Goal: Navigation & Orientation: Find specific page/section

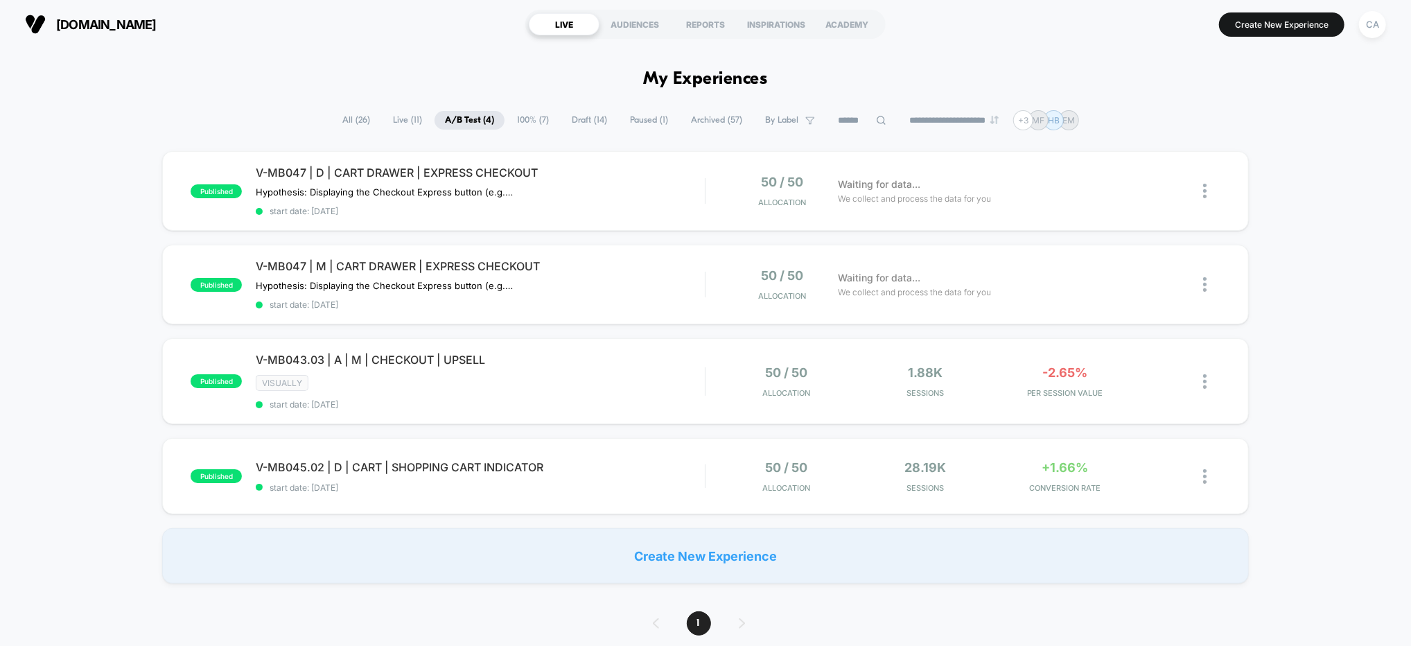
click at [162, 119] on div "**********" at bounding box center [705, 120] width 1411 height 20
click at [644, 179] on span "V-MB047 | D | CART DRAWER | EXPRESS CHECKOUT" at bounding box center [480, 173] width 449 height 14
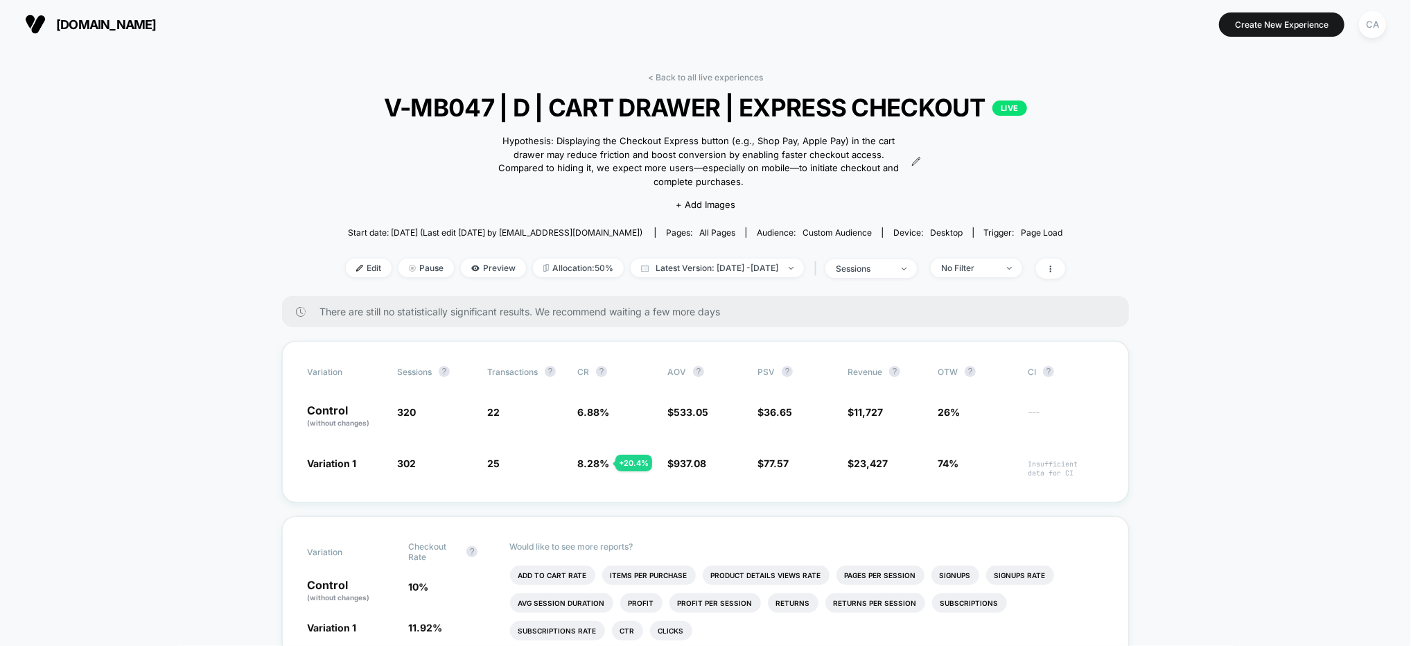
click at [710, 75] on link "< Back to all live experiences" at bounding box center [705, 77] width 115 height 10
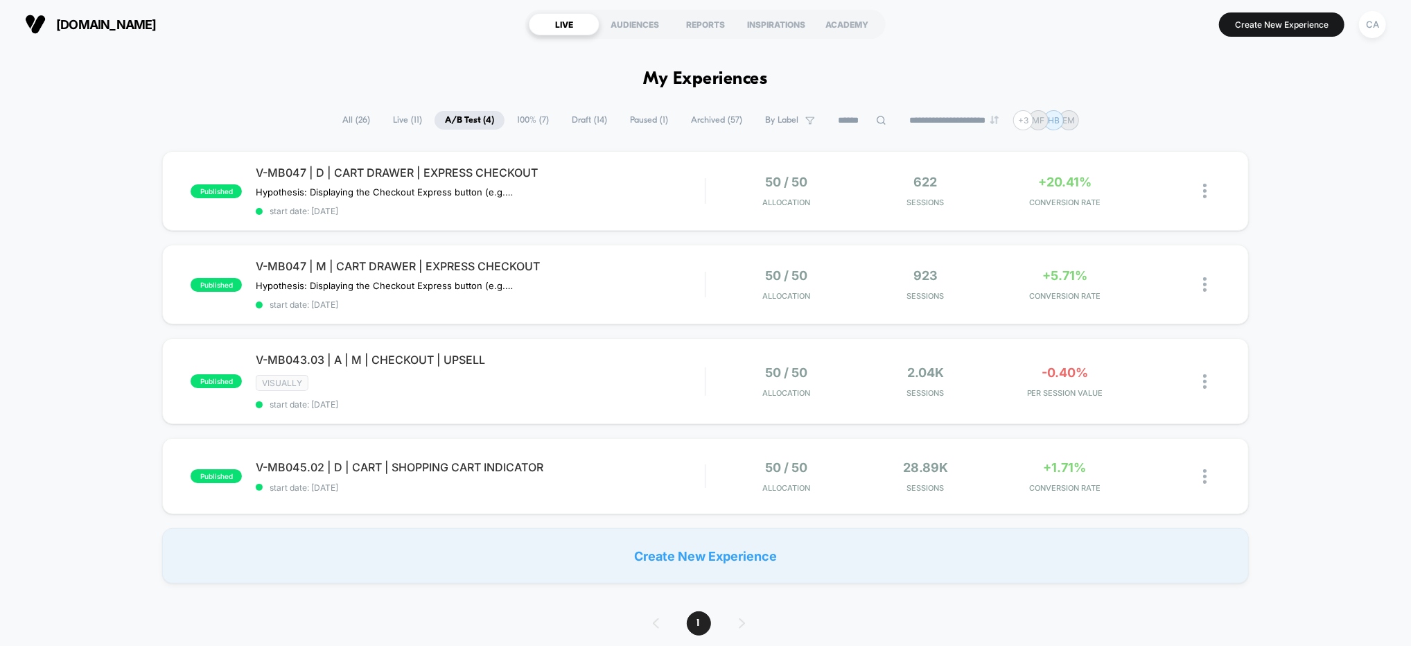
scroll to position [55, 0]
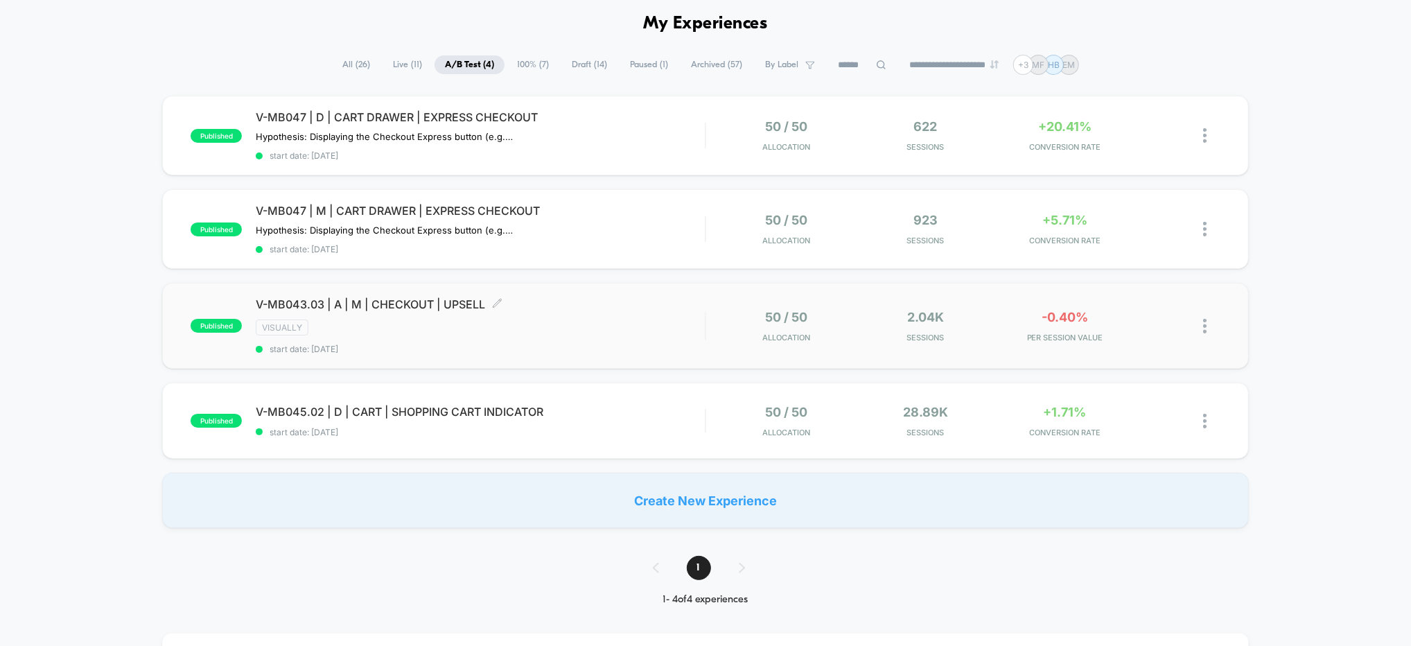
click at [691, 313] on div "V-MB043.03 | A | M | CHECKOUT | UPSELL Click to edit experience details Click t…" at bounding box center [480, 325] width 449 height 57
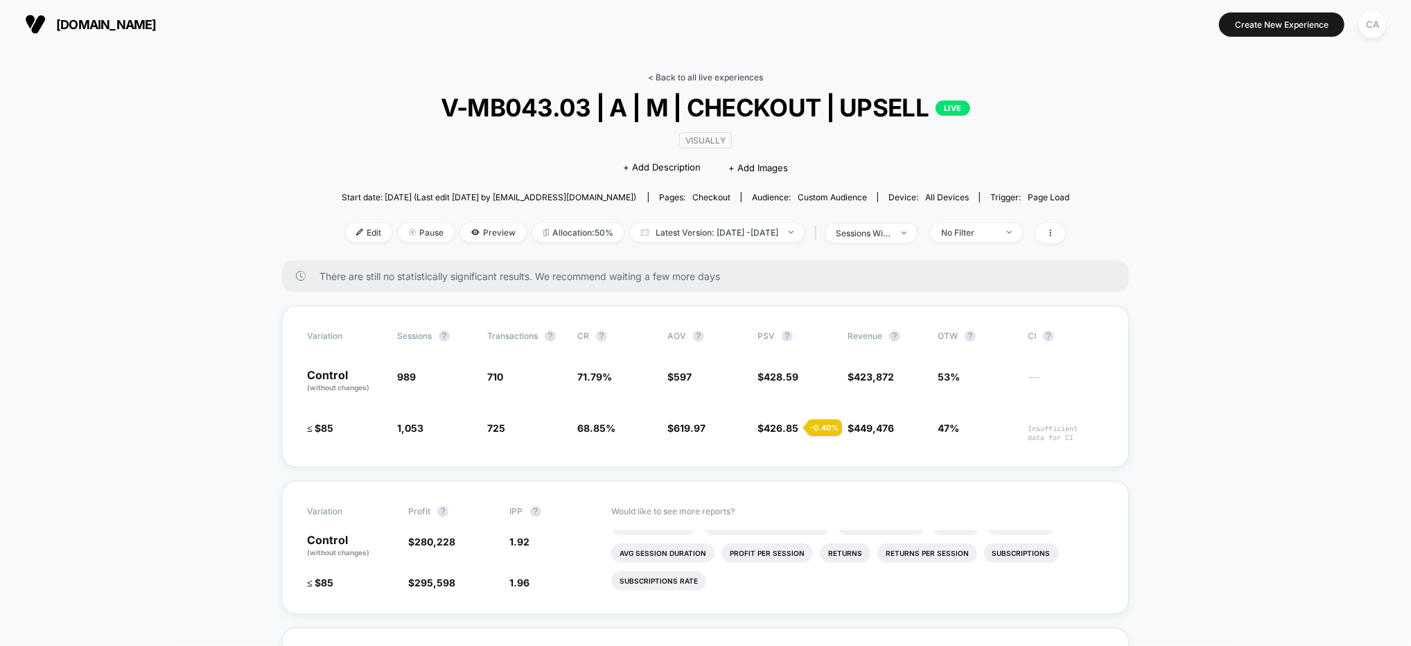
click at [743, 74] on link "< Back to all live experiences" at bounding box center [705, 77] width 115 height 10
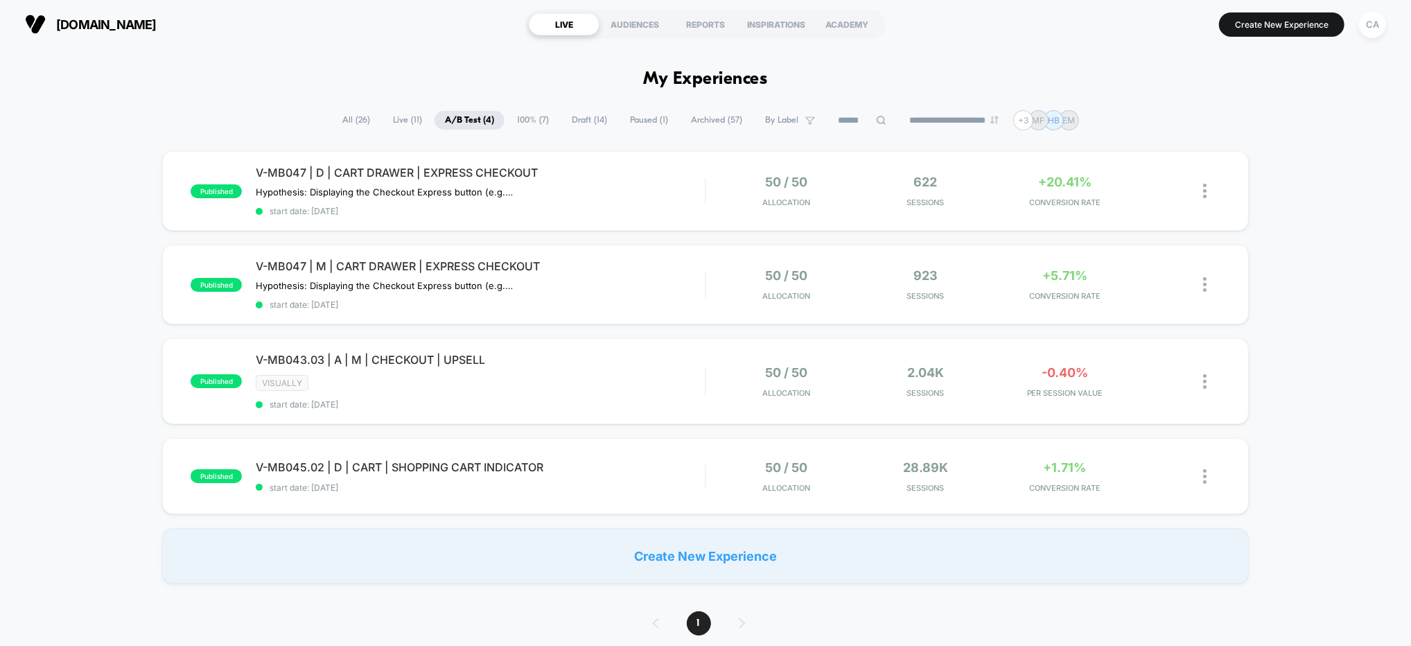
click at [469, 121] on span "A/B Test ( 4 )" at bounding box center [470, 120] width 70 height 19
